Goal: Book appointment/travel/reservation

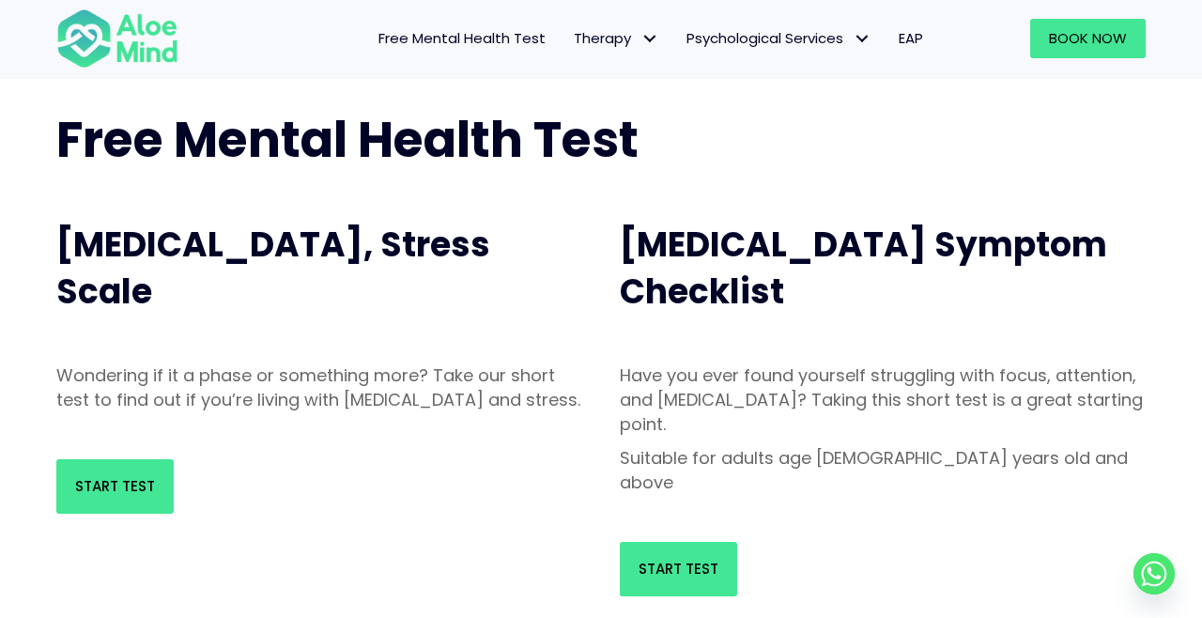
scroll to position [88, 0]
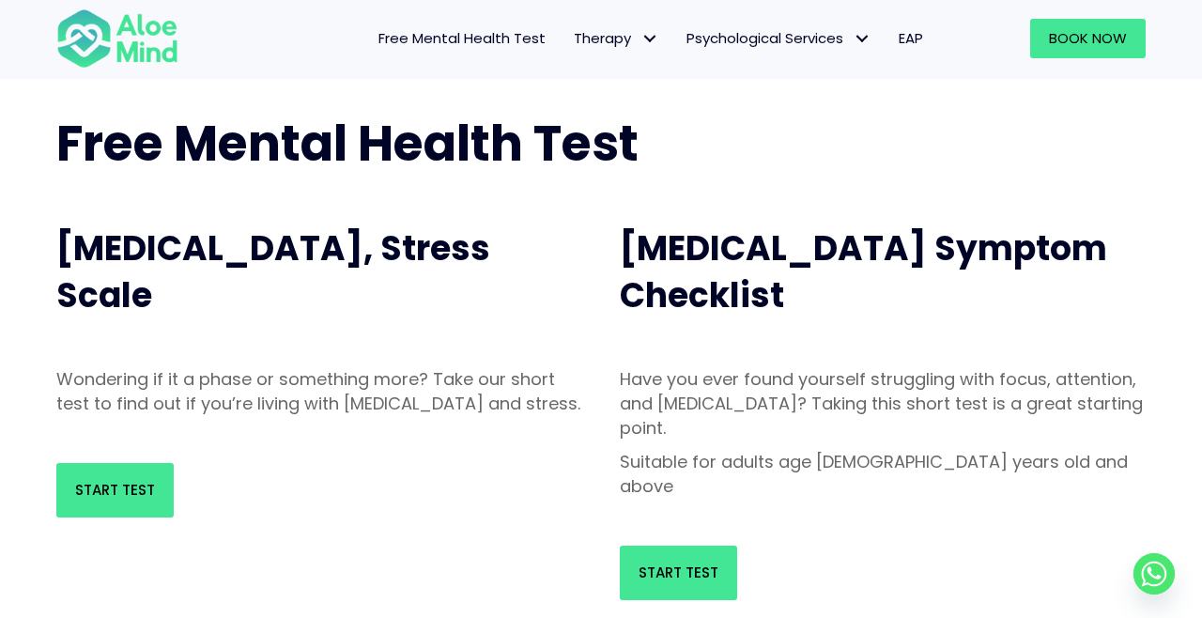
click at [915, 39] on span "EAP" at bounding box center [910, 38] width 24 height 20
click at [79, 517] on link "Start Test" at bounding box center [114, 490] width 117 height 54
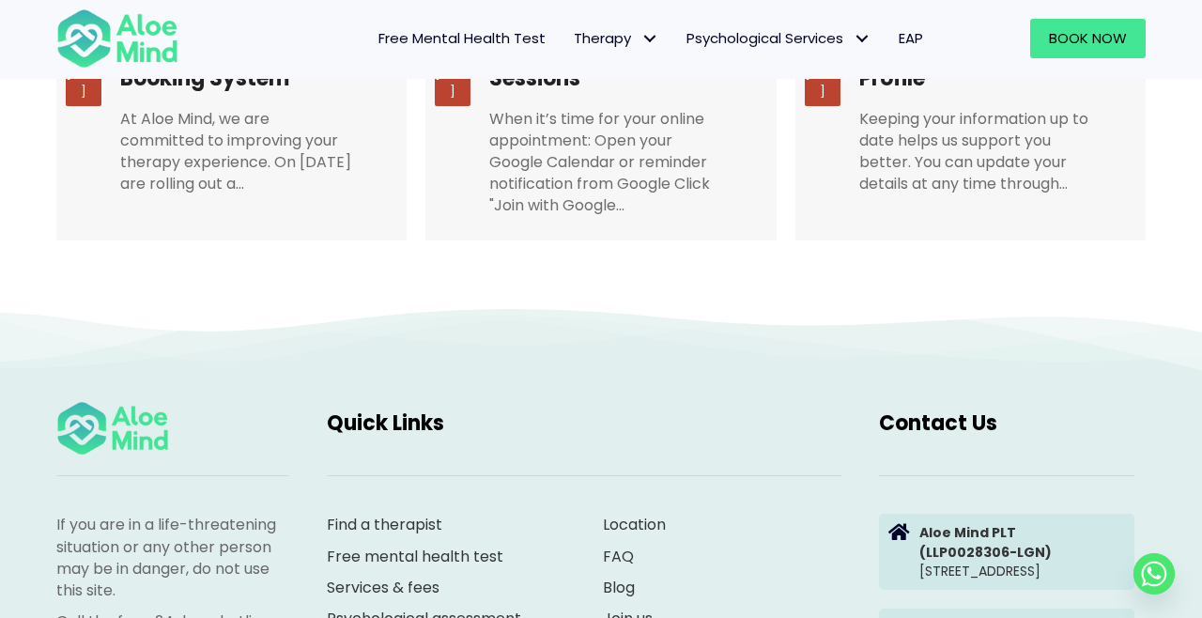
scroll to position [3867, 0]
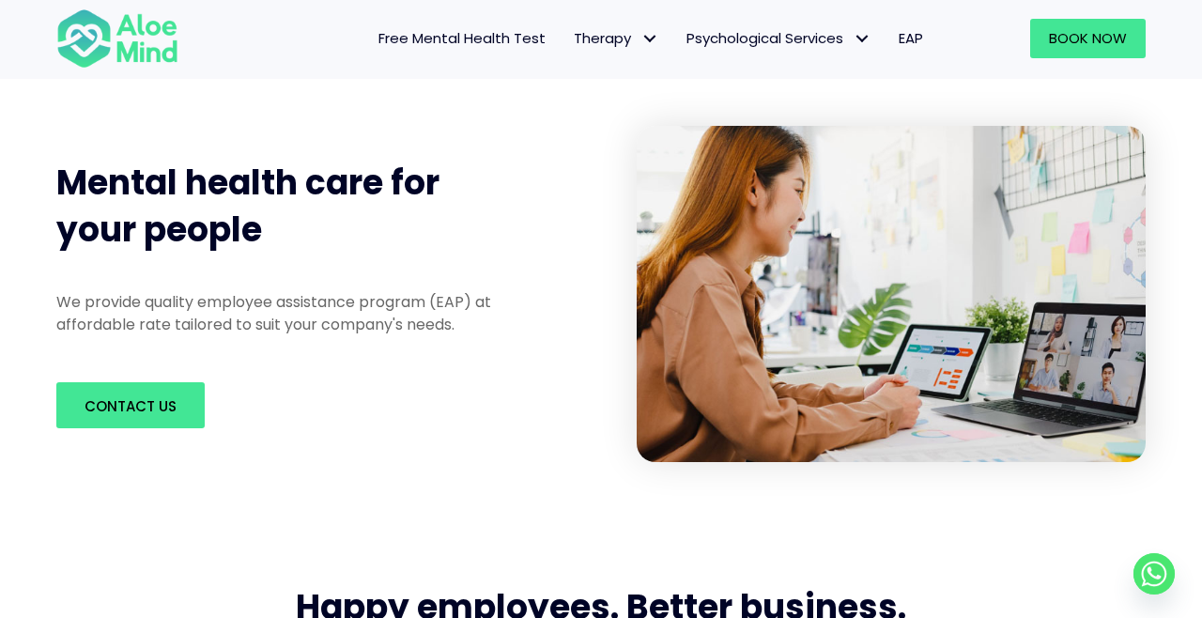
scroll to position [69, 0]
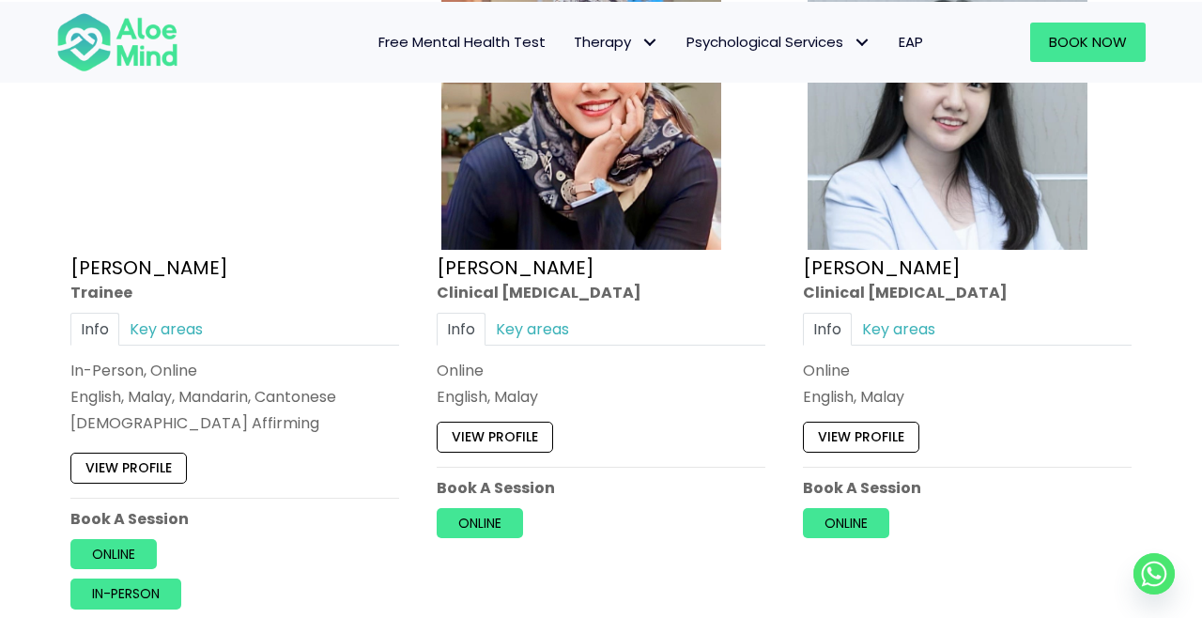
scroll to position [5299, 0]
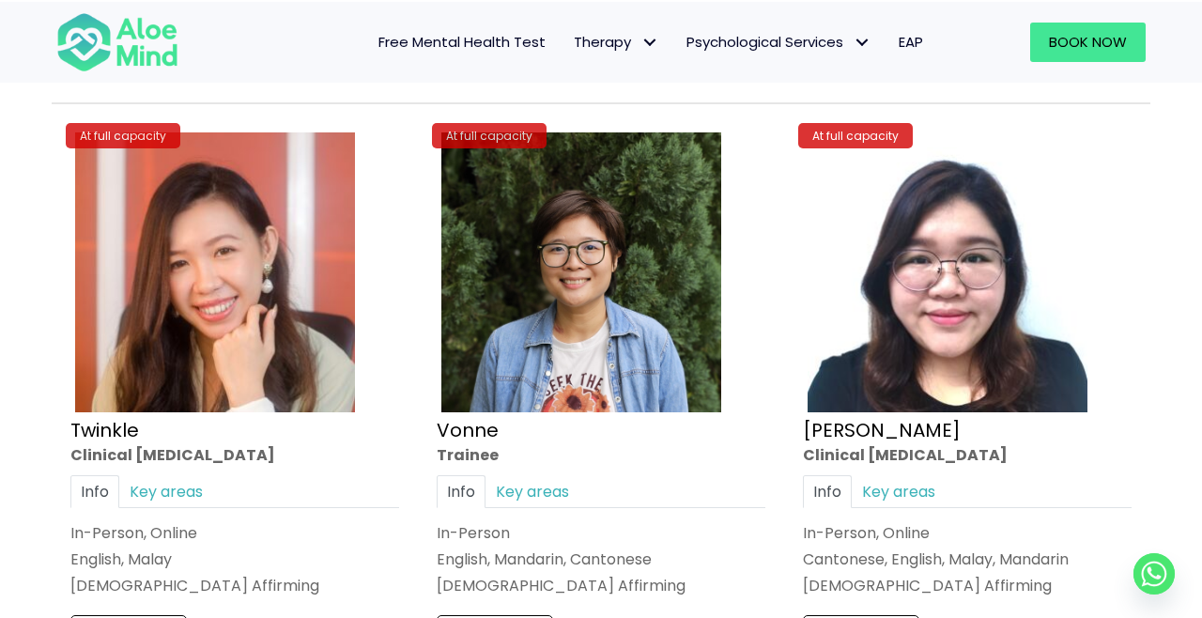
click at [1113, 539] on div "In-Person, Online" at bounding box center [967, 533] width 329 height 22
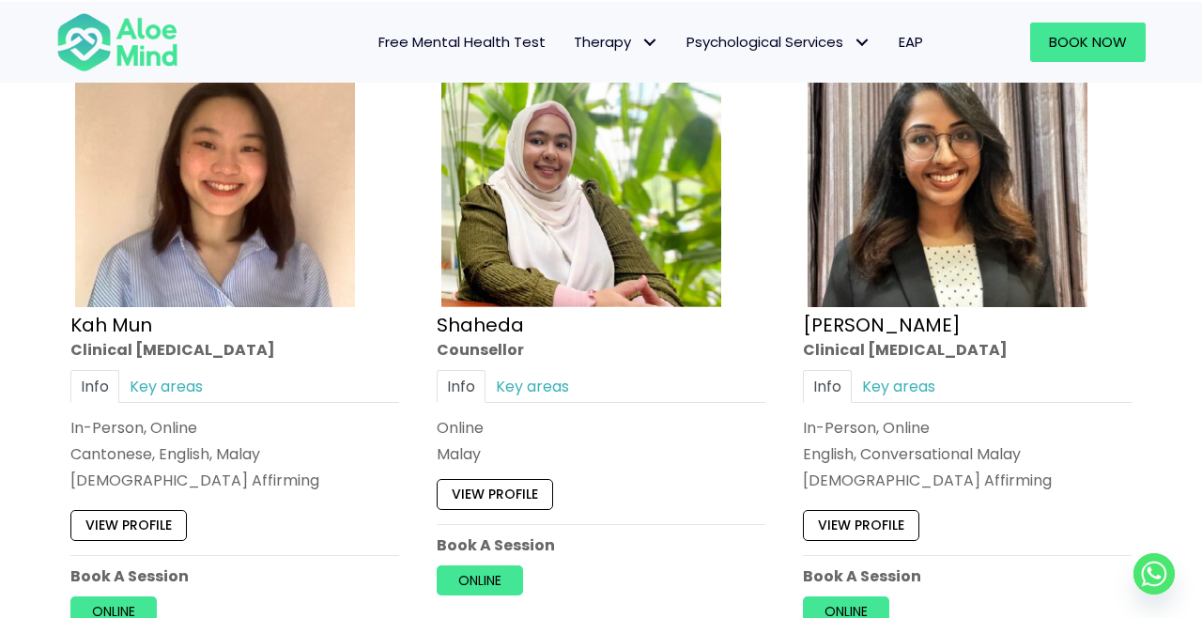
scroll to position [1043, 0]
click at [533, 482] on link "View profile" at bounding box center [495, 494] width 116 height 30
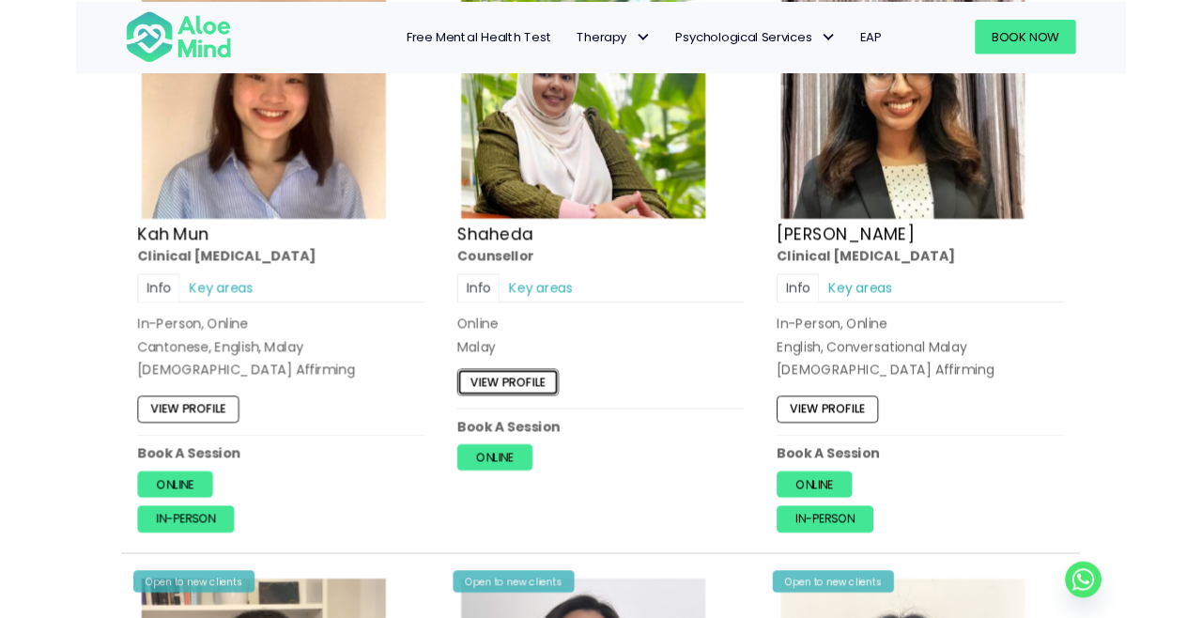
scroll to position [1133, 0]
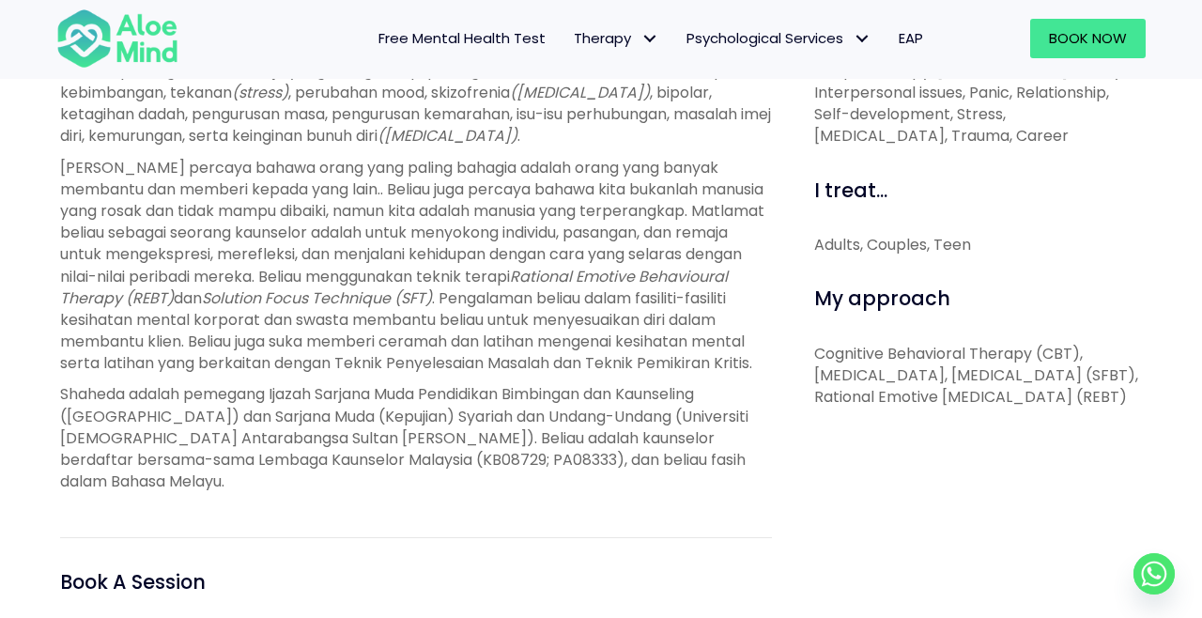
scroll to position [815, 0]
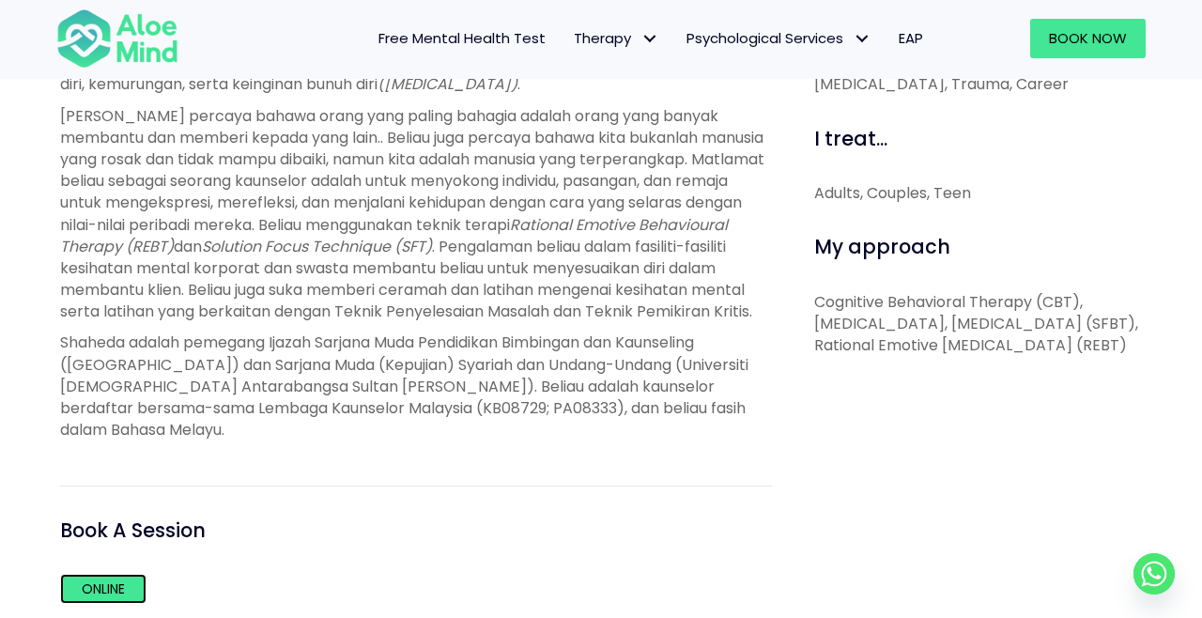
click at [94, 589] on link "Online" at bounding box center [103, 589] width 86 height 30
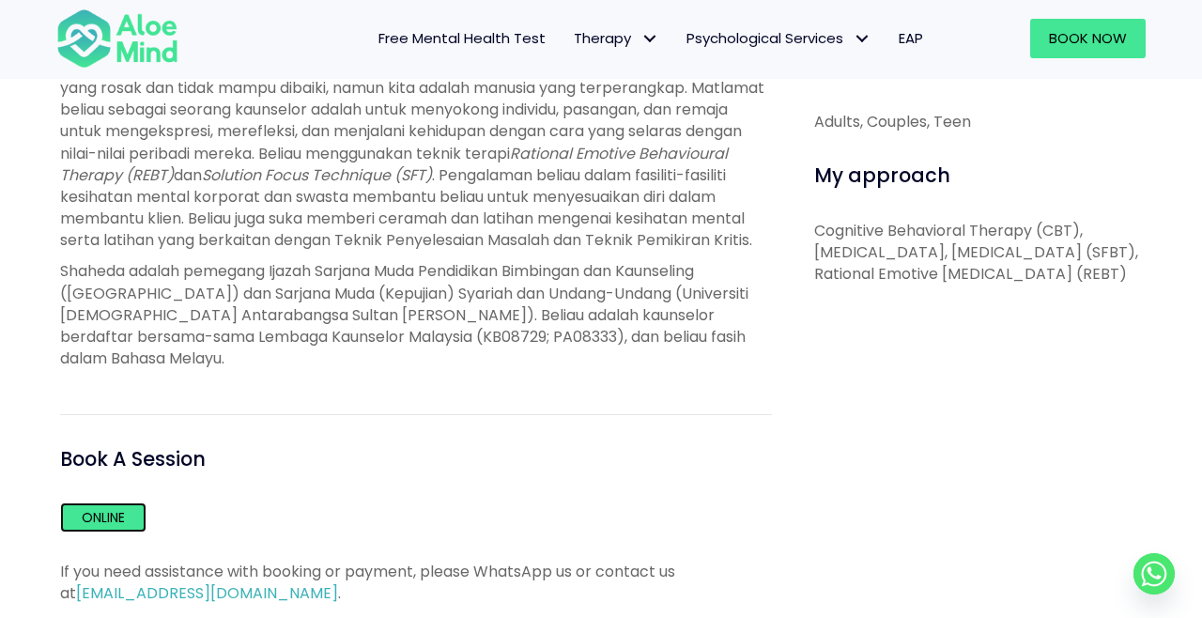
scroll to position [905, 0]
